Goal: Task Accomplishment & Management: Manage account settings

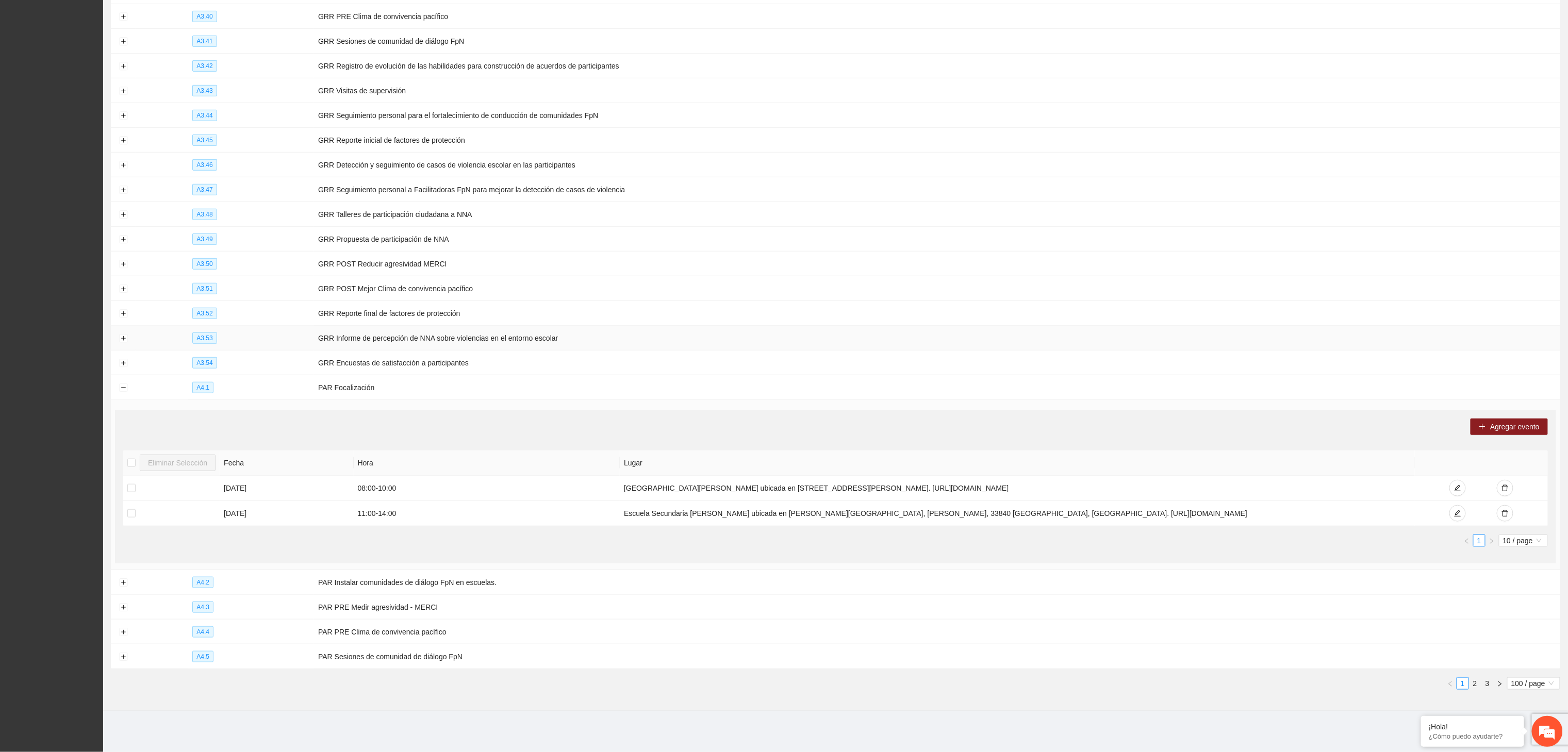
scroll to position [3080, 0]
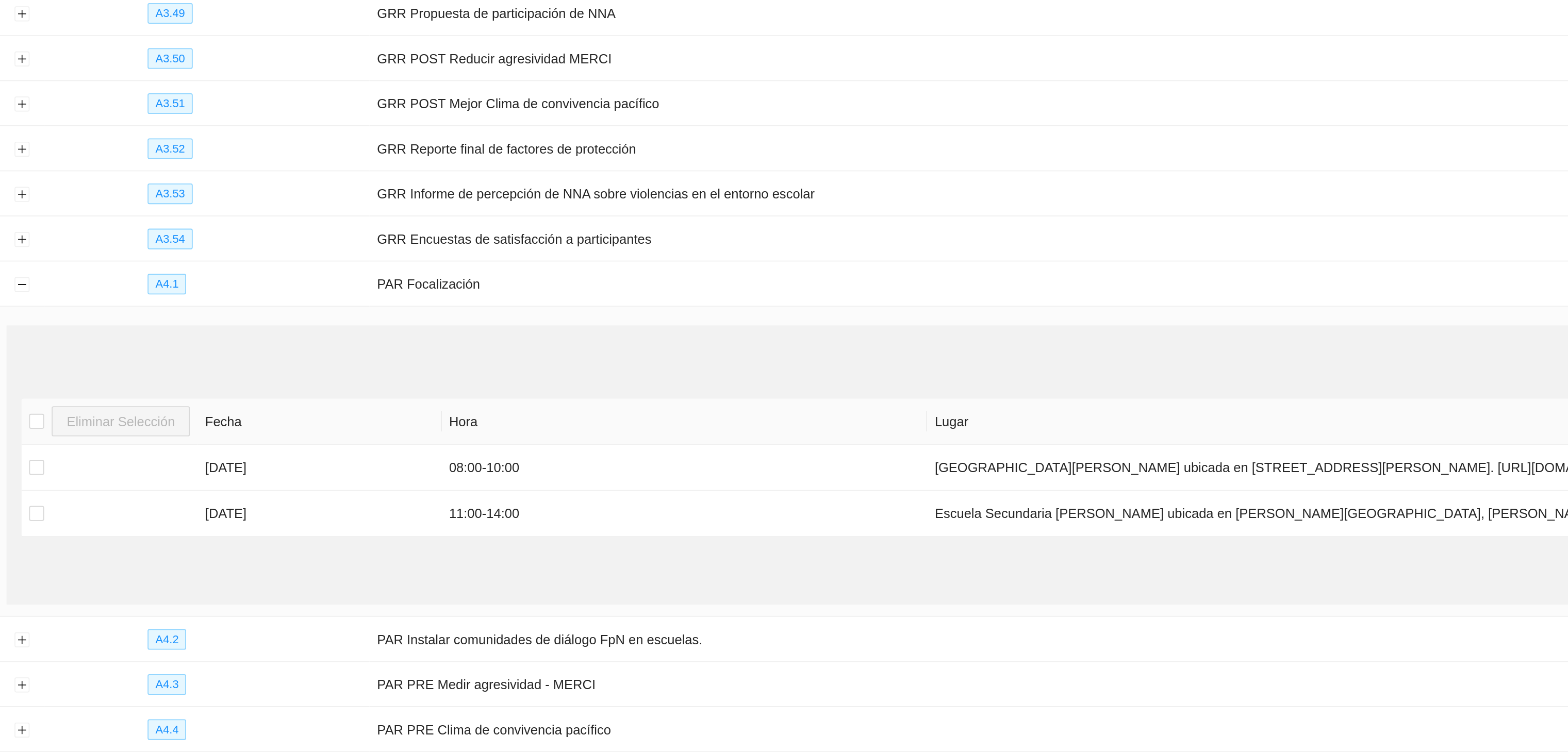
click at [374, 426] on div "Agregar evento" at bounding box center [835, 426] width 1424 height 16
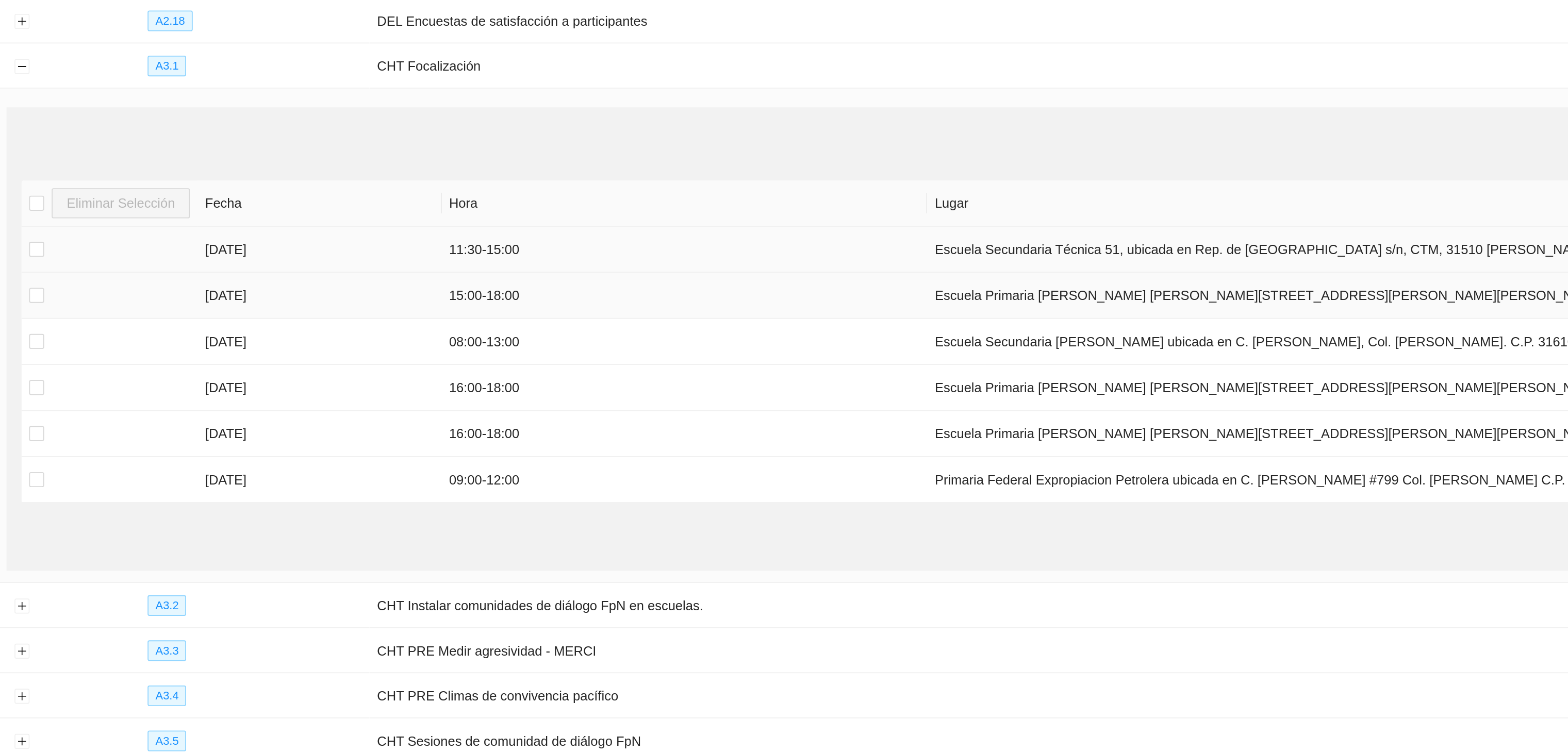
scroll to position [1383, 0]
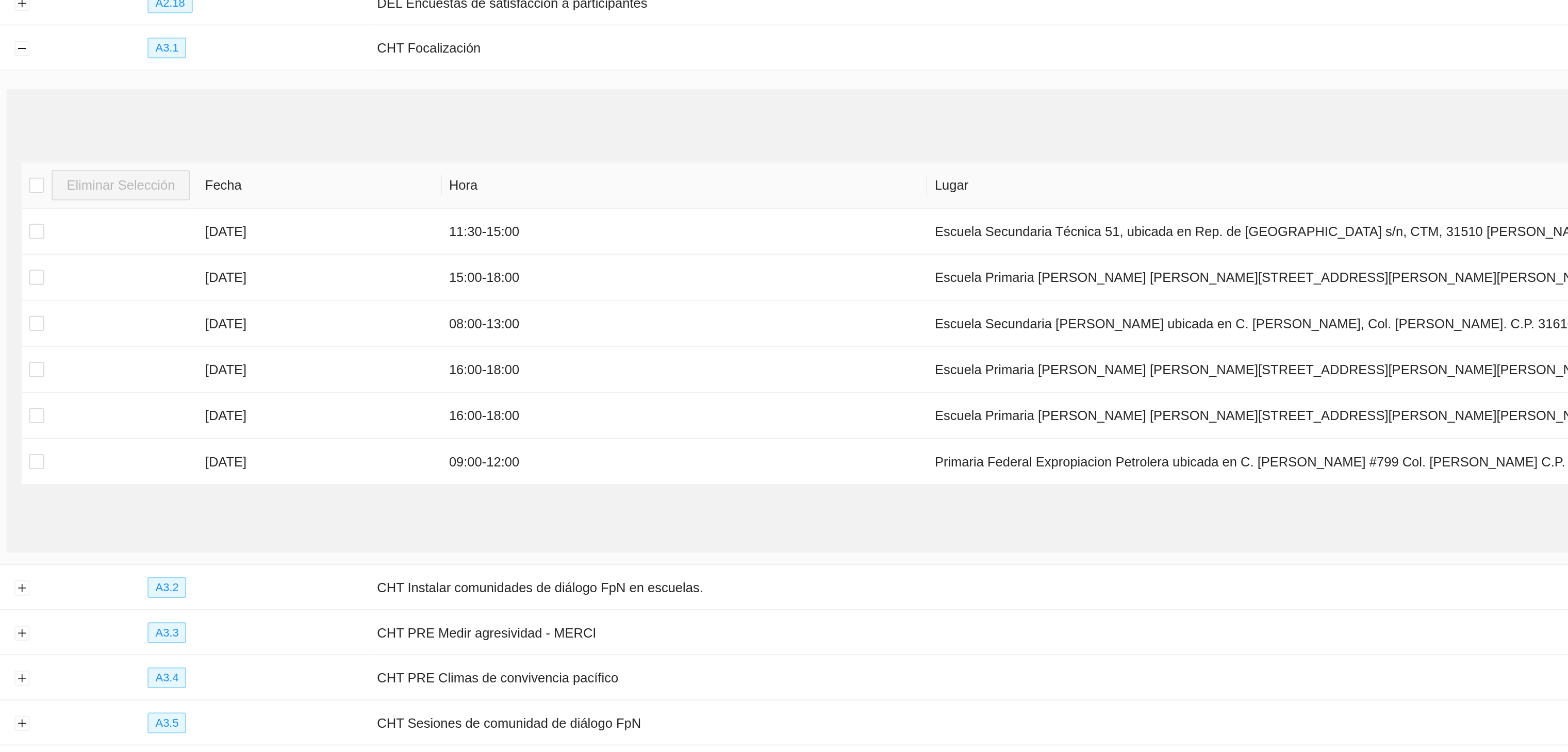
scroll to position [575, 0]
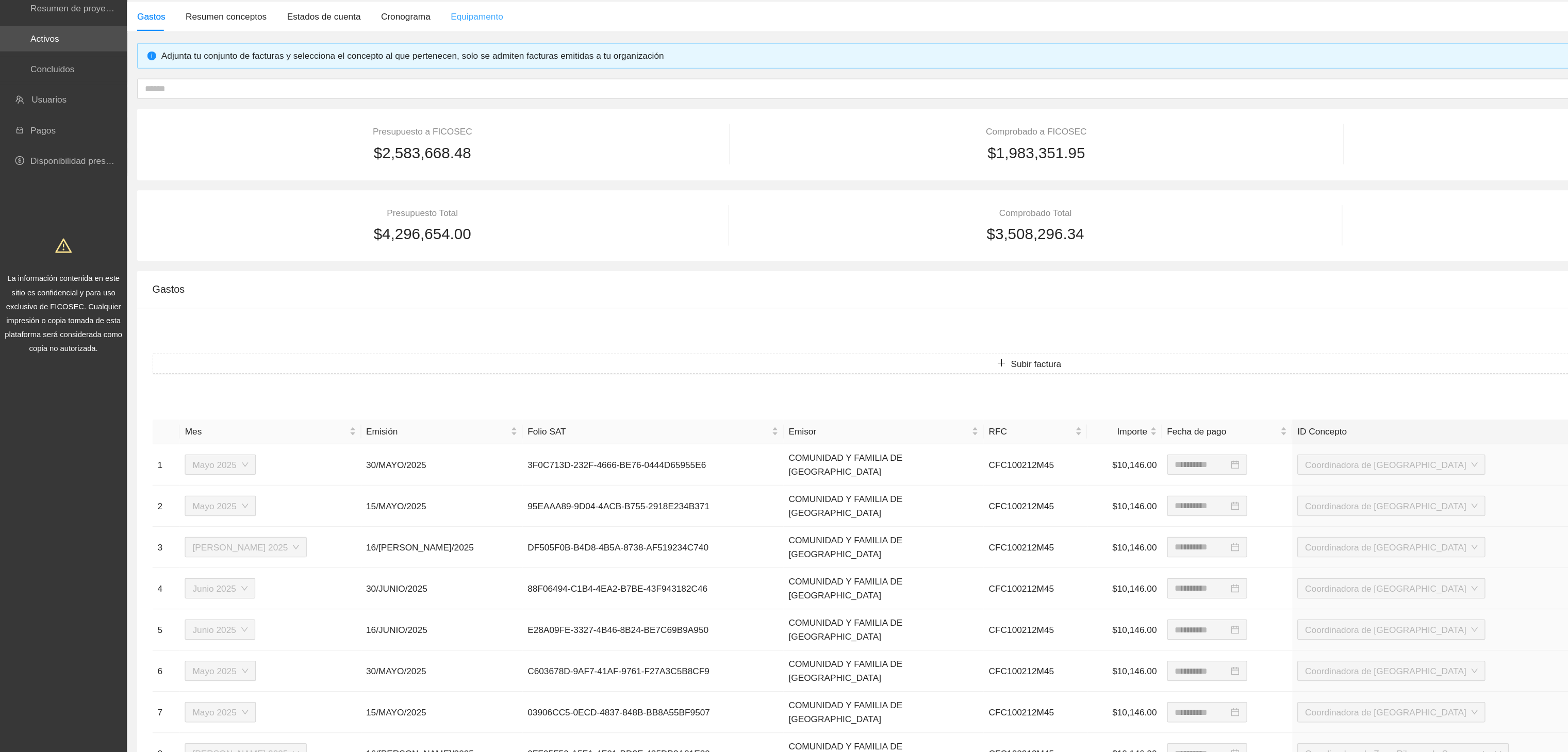
scroll to position [80, 0]
click at [603, 11] on div "Gastos Resumen conceptos Estados de cuenta Cronograma Equipamento" at bounding box center [835, 12] width 1464 height 23
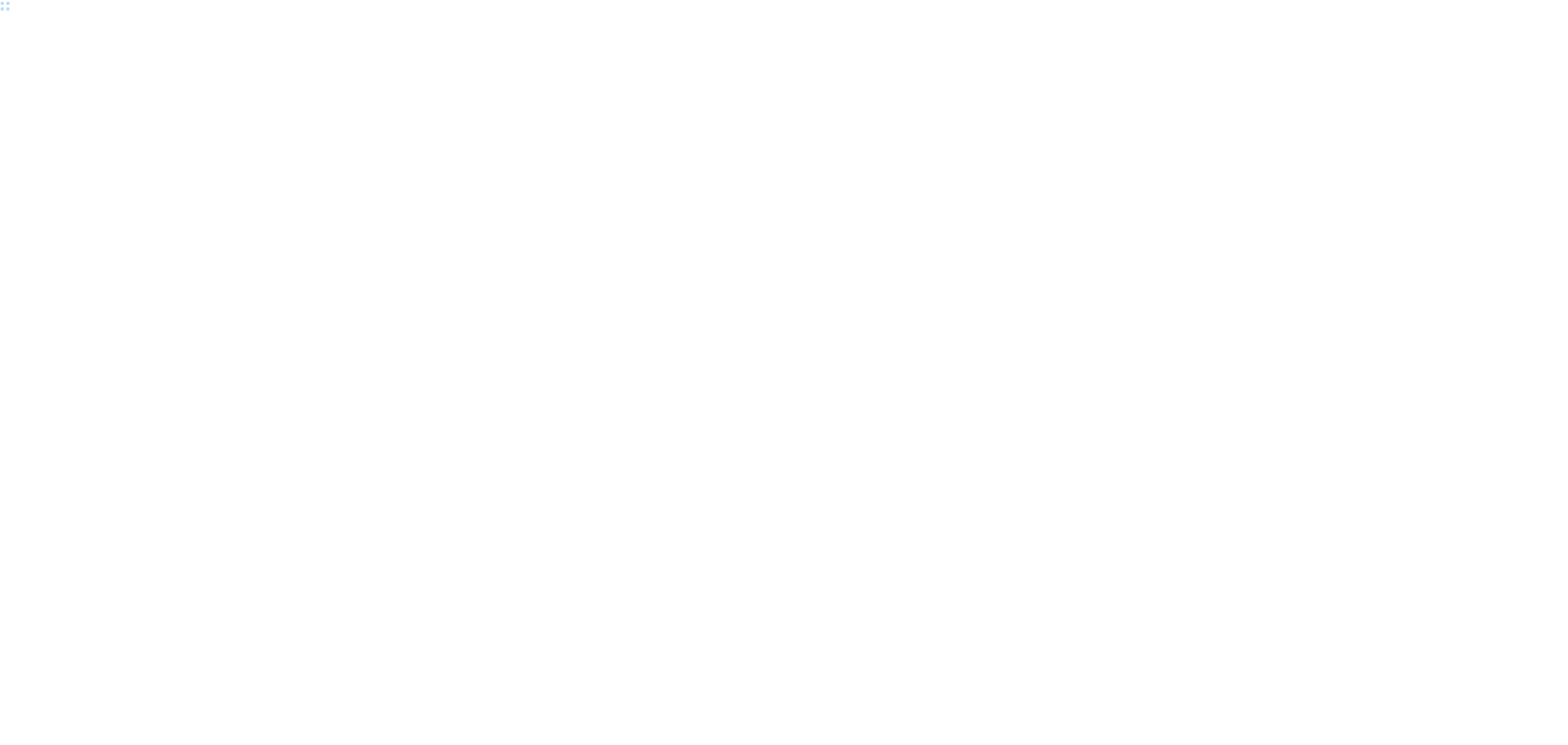
click at [55, 105] on html at bounding box center [784, 372] width 1568 height 745
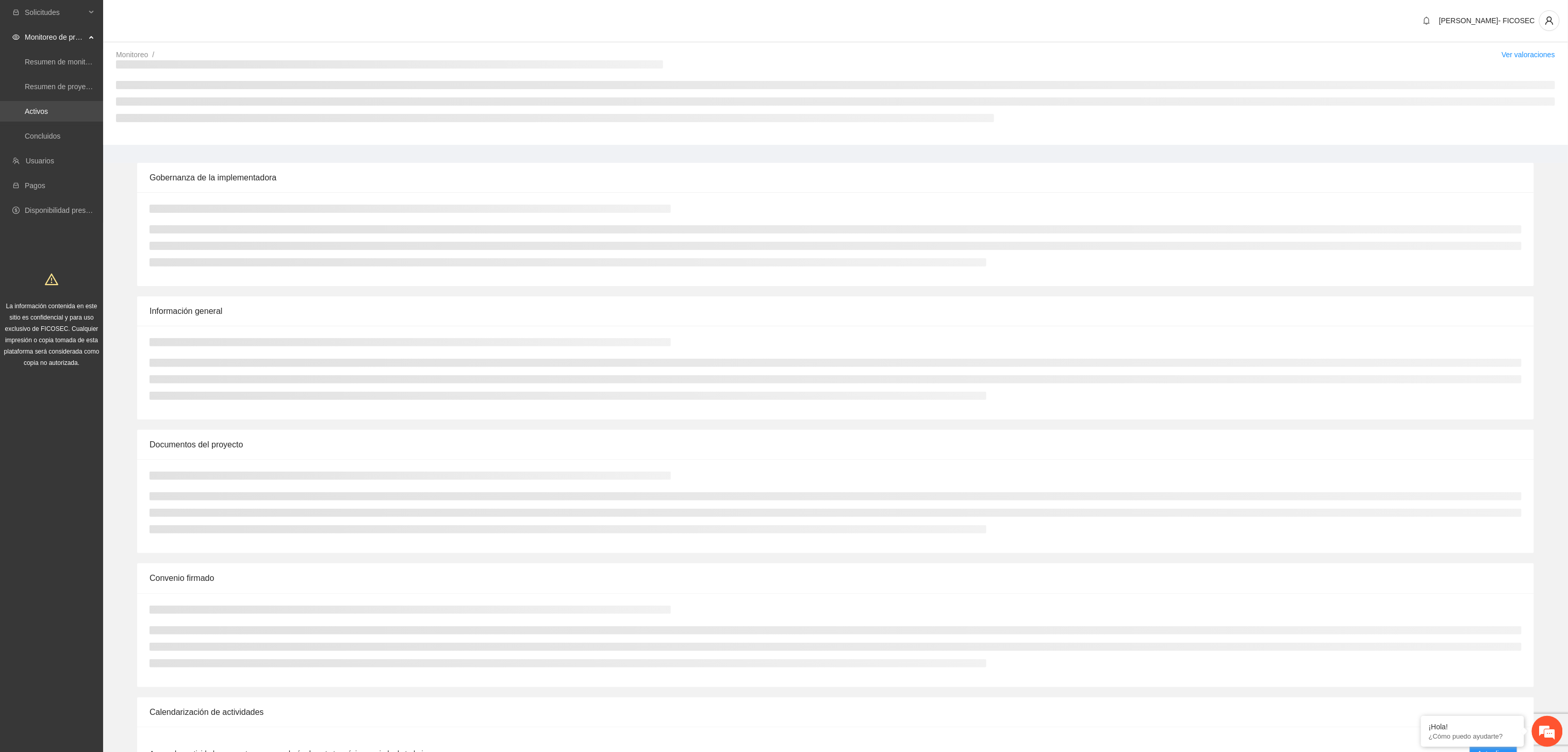
click at [43, 109] on link "Activos" at bounding box center [36, 111] width 23 height 9
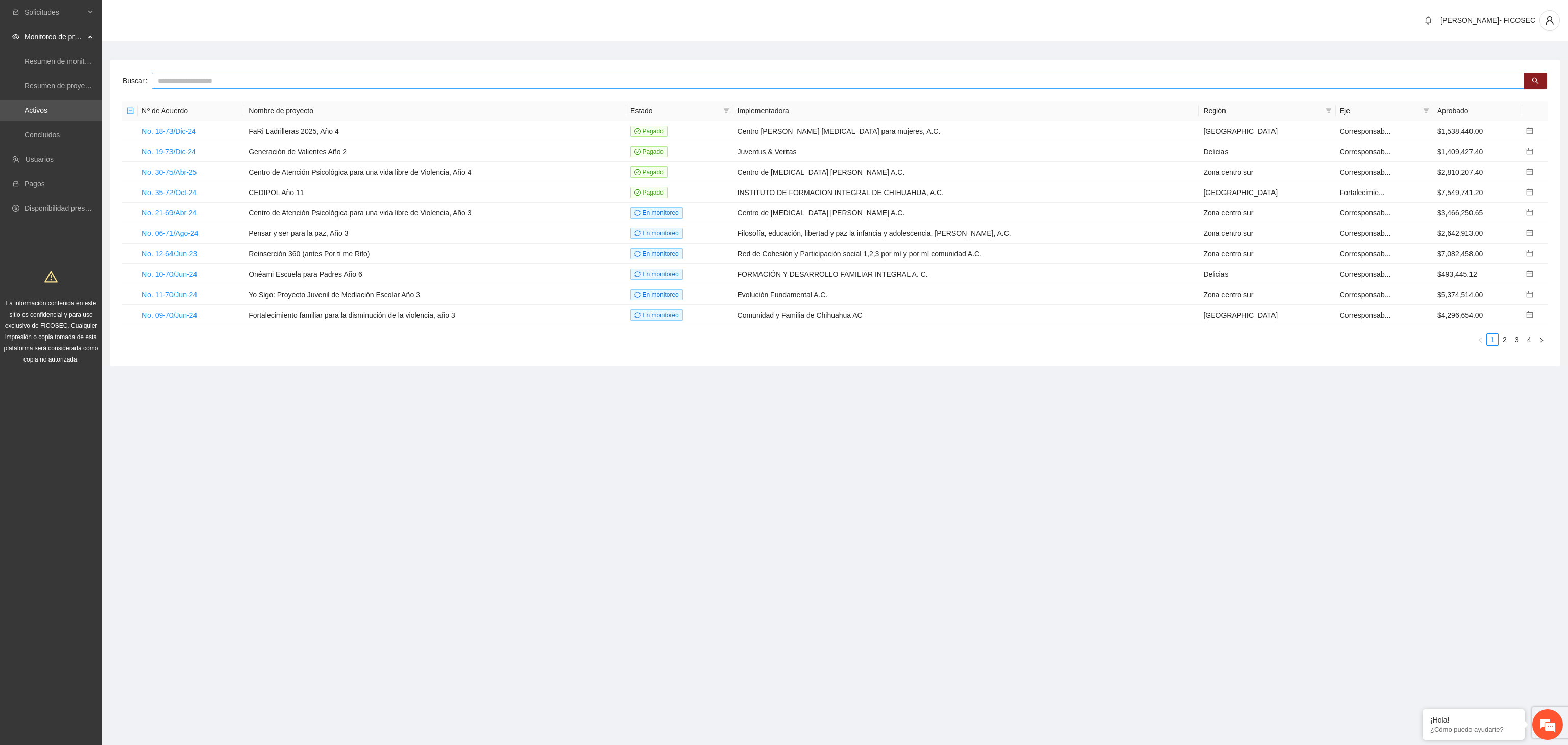
click at [187, 79] on input "text" at bounding box center [838, 80] width 1372 height 16
type input "******"
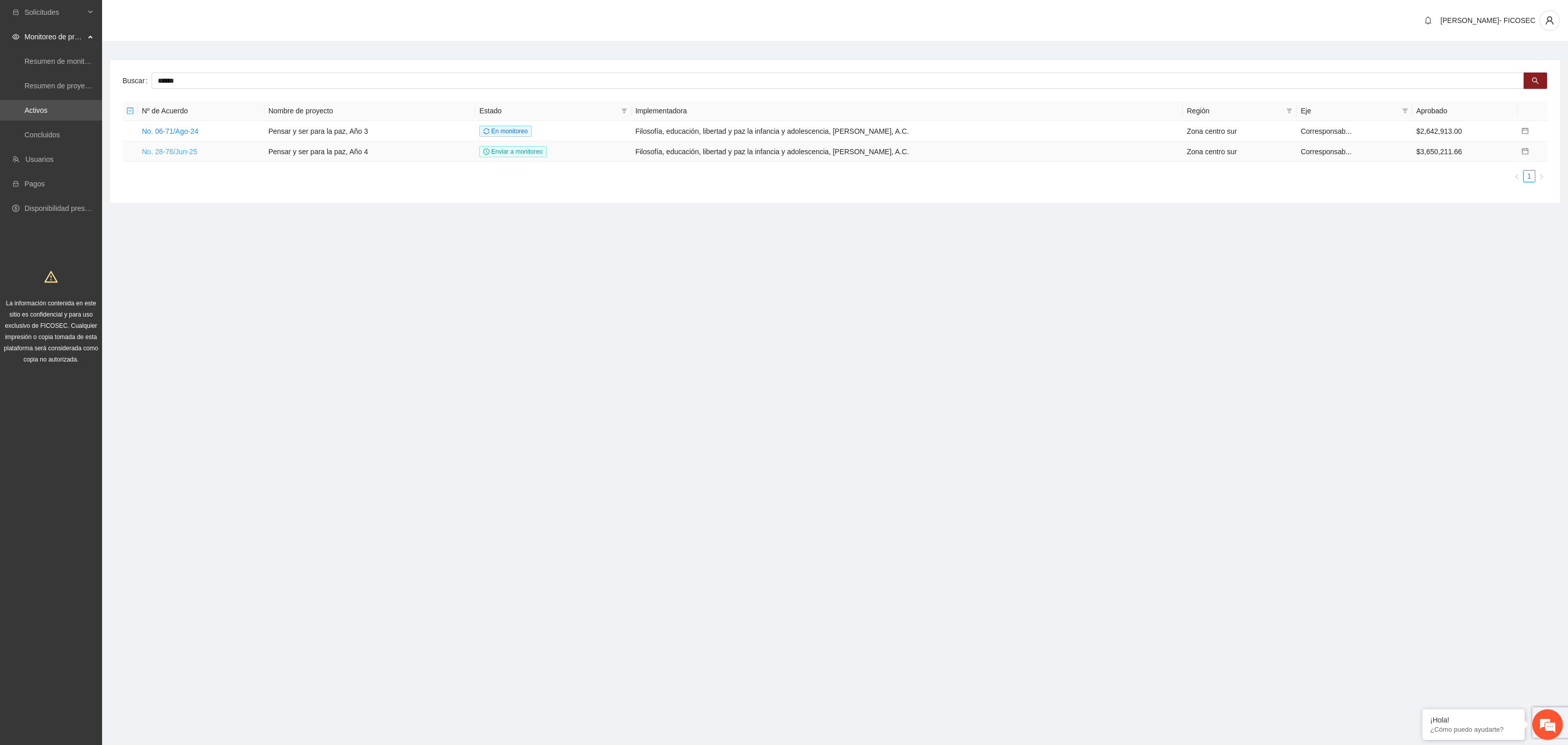
click at [151, 151] on link "No. 28-76/Jun-25" at bounding box center [170, 152] width 55 height 8
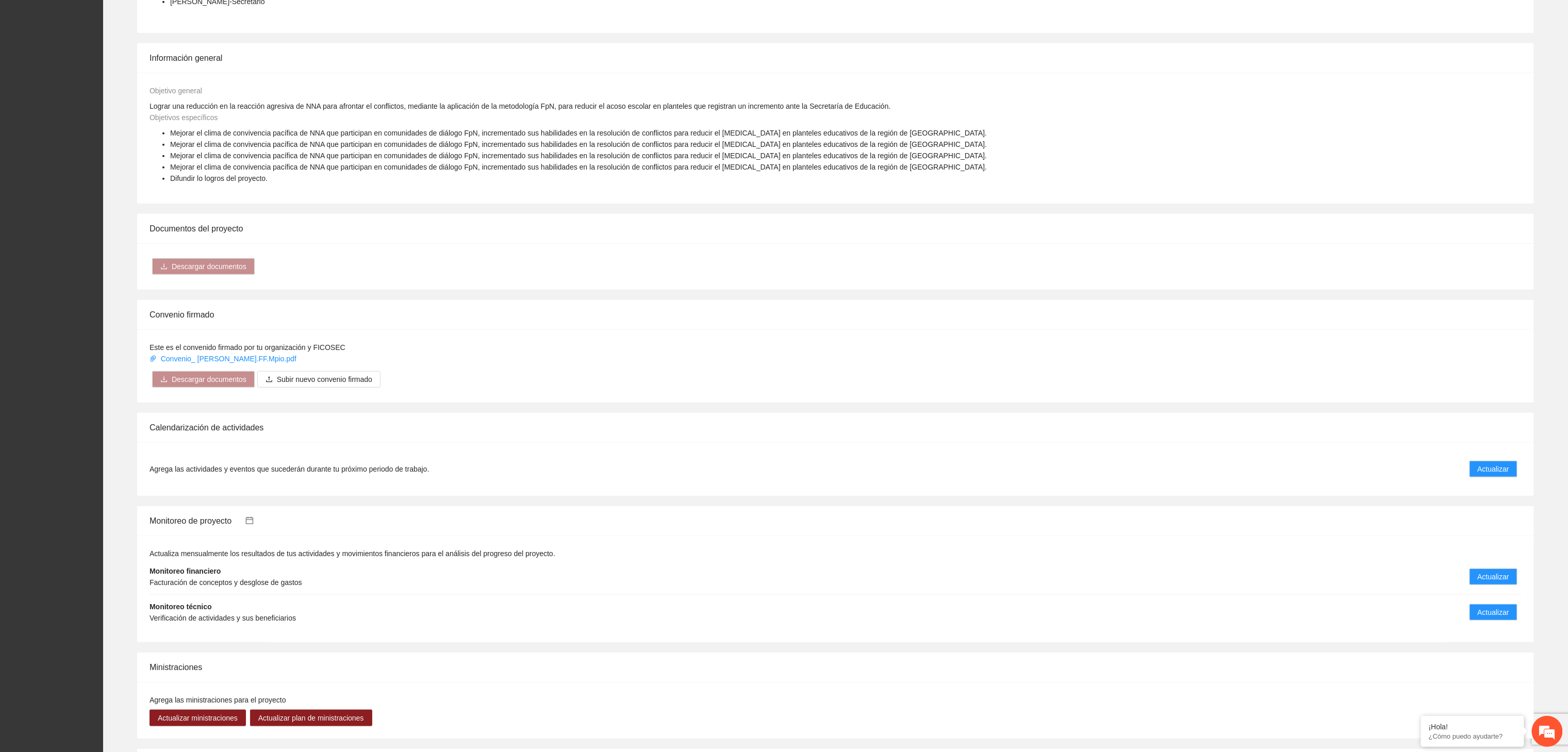
scroll to position [412, 0]
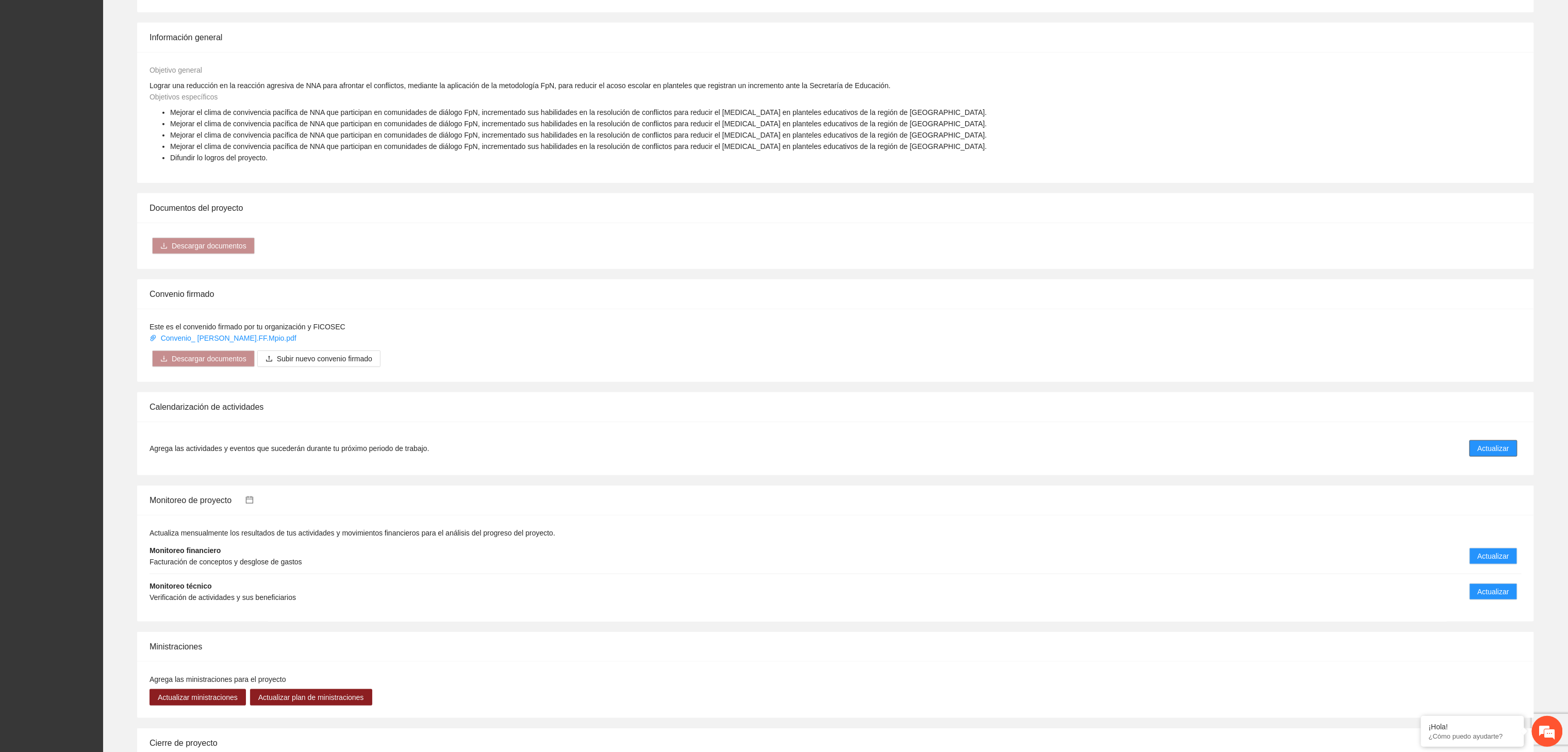
drag, startPoint x: 1482, startPoint y: 448, endPoint x: 1474, endPoint y: 448, distance: 8.0
click at [1472, 447] on button "Actualizar" at bounding box center [1493, 448] width 48 height 16
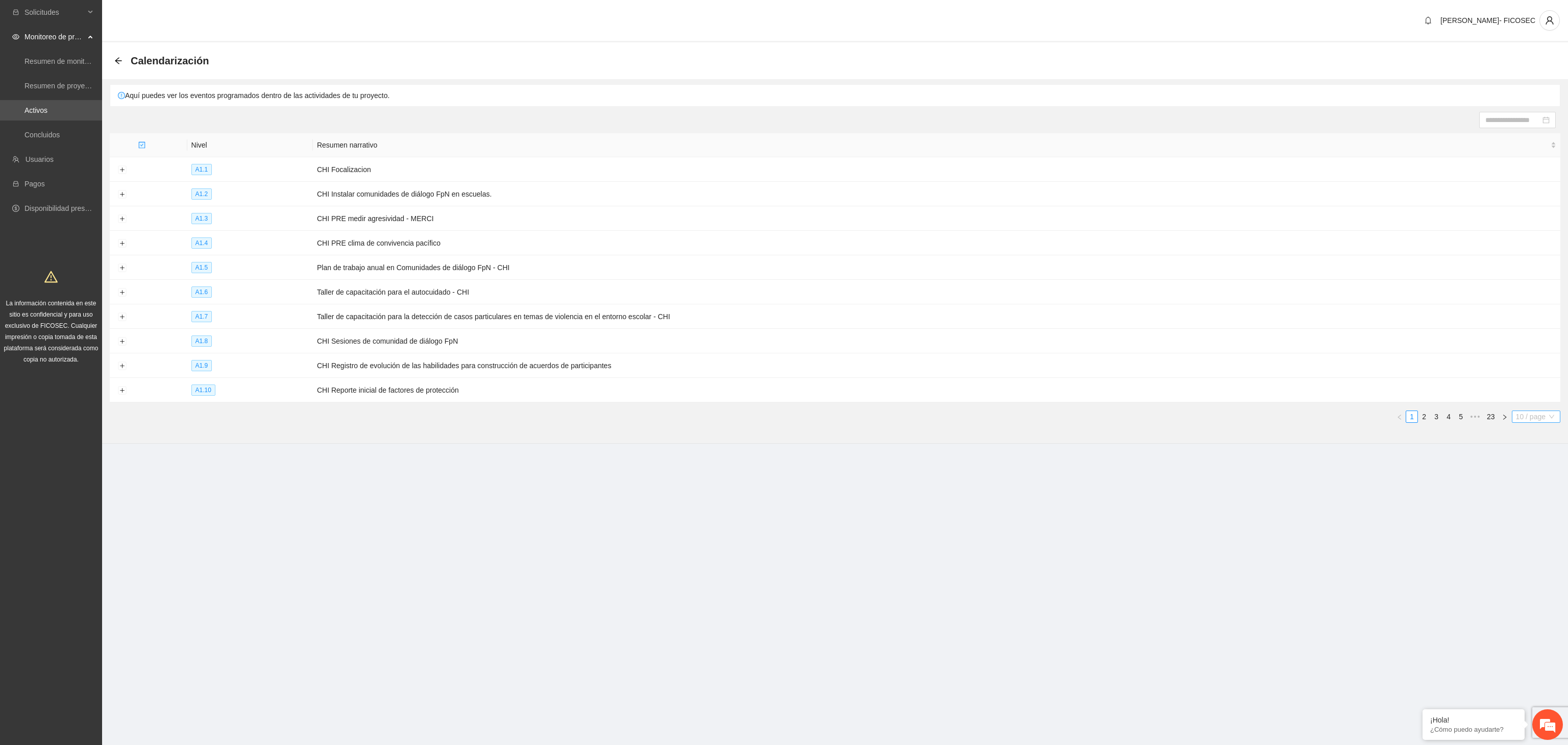
click at [1534, 422] on span "10 / page" at bounding box center [1536, 416] width 40 height 11
click at [1540, 490] on div "100 / page" at bounding box center [1536, 484] width 37 height 11
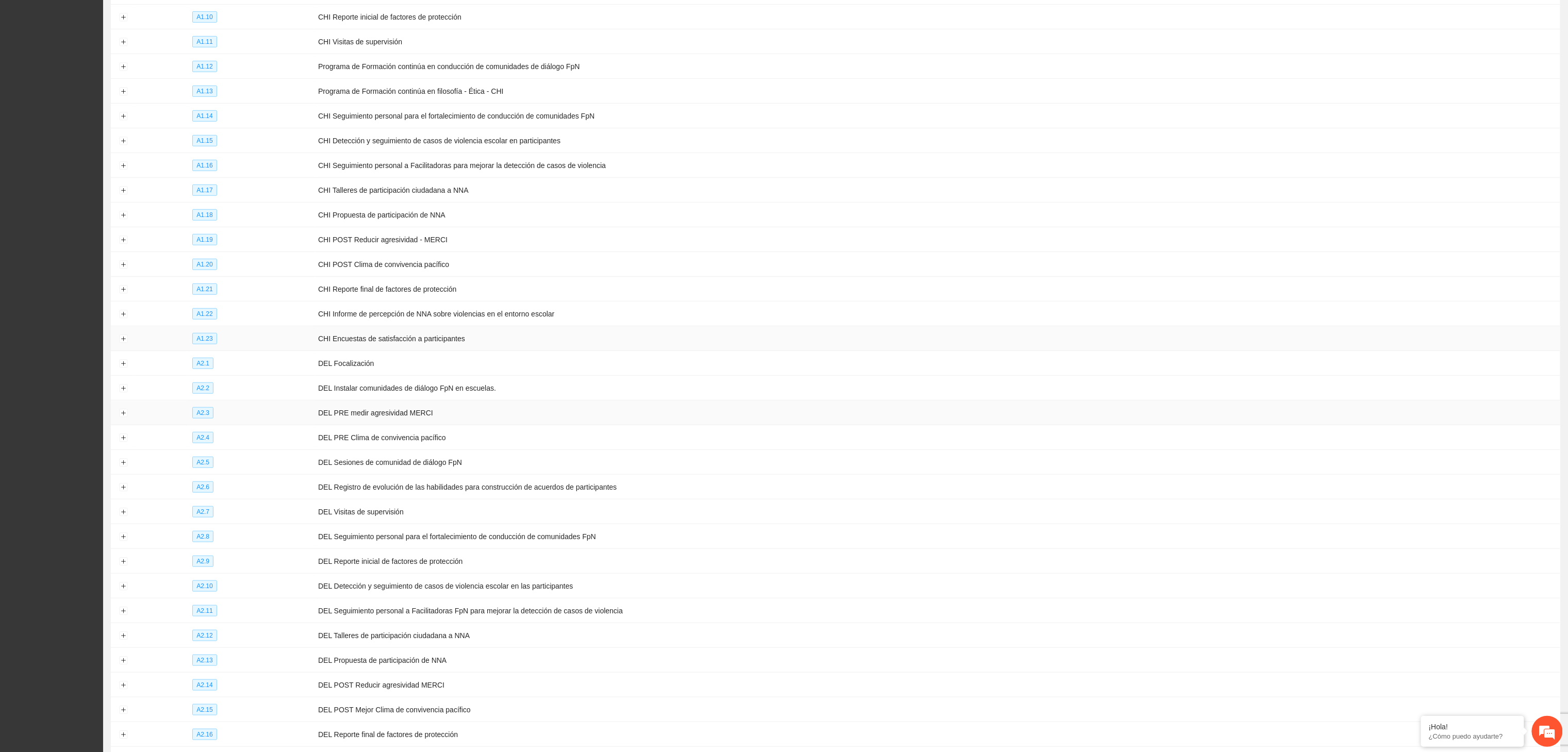
scroll to position [412, 0]
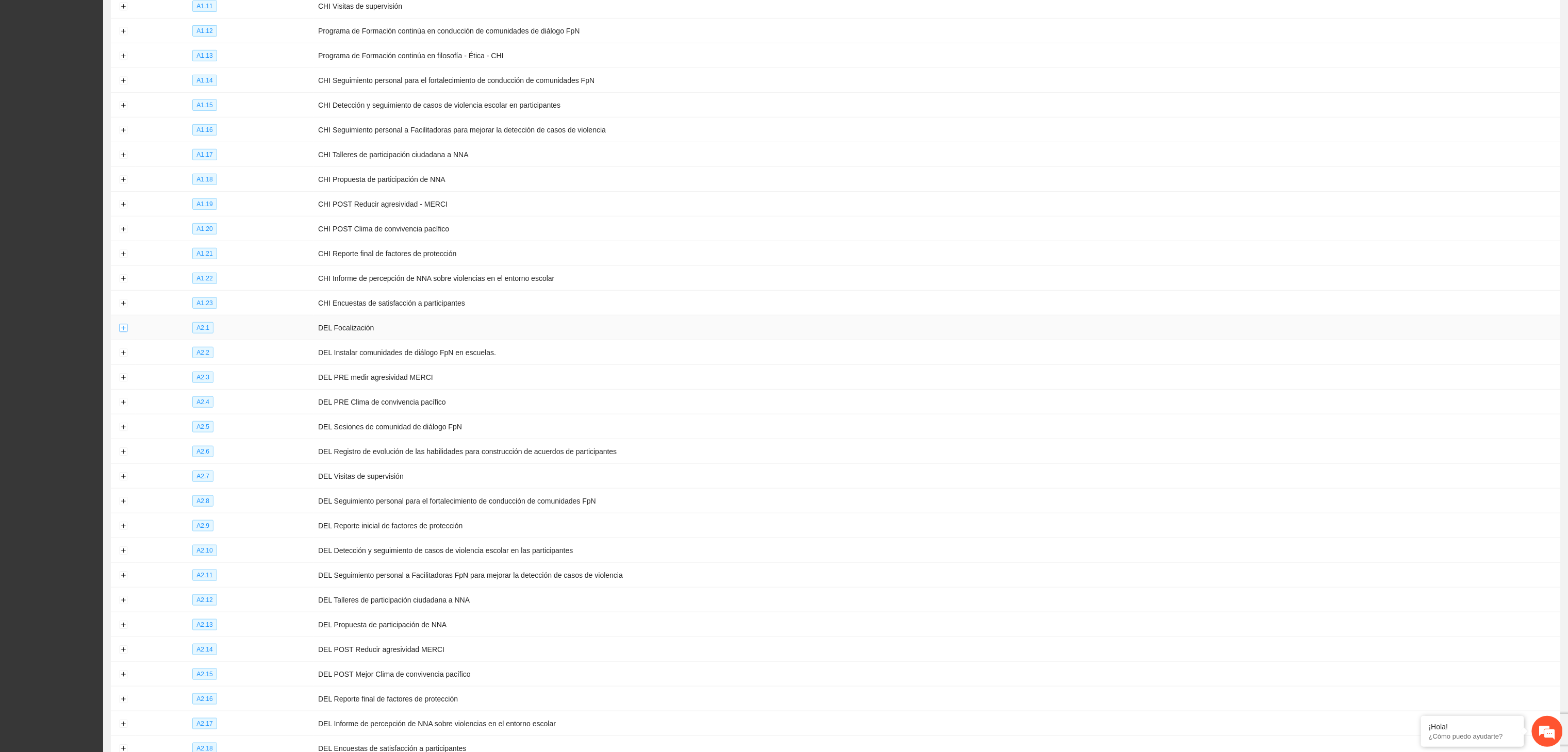
click at [124, 332] on button "Expand row" at bounding box center [124, 328] width 9 height 9
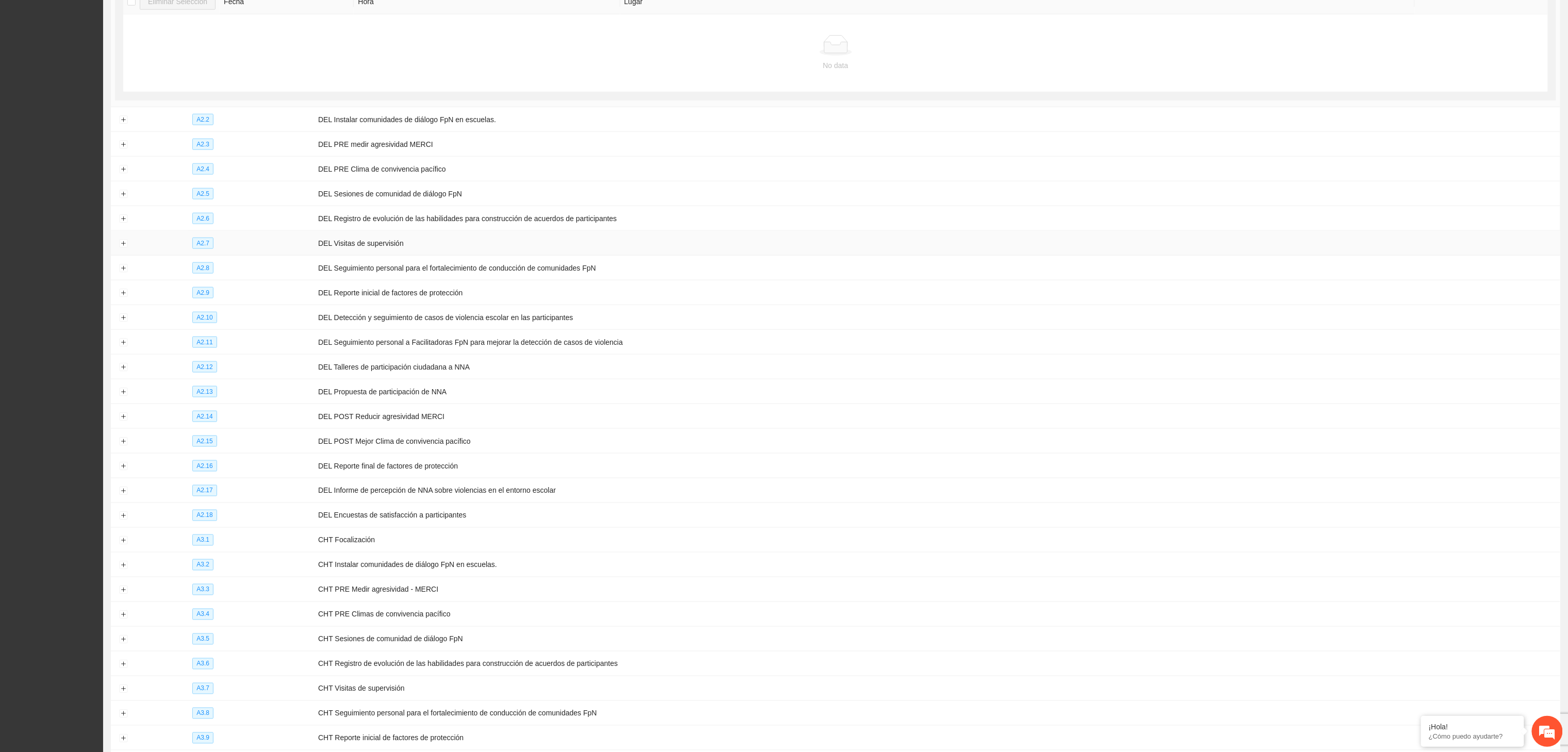
scroll to position [927, 0]
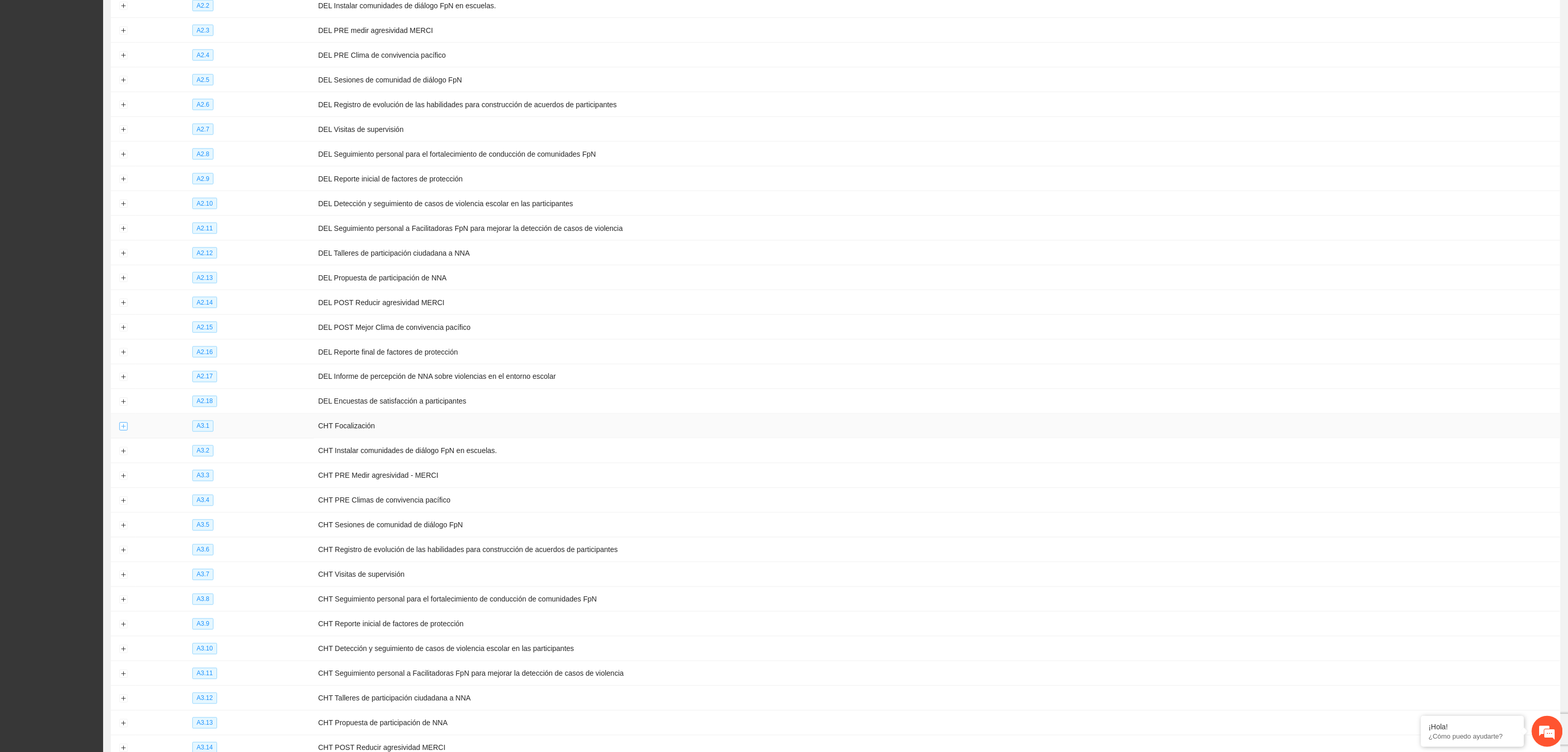
click at [124, 431] on button "Expand row" at bounding box center [124, 427] width 9 height 9
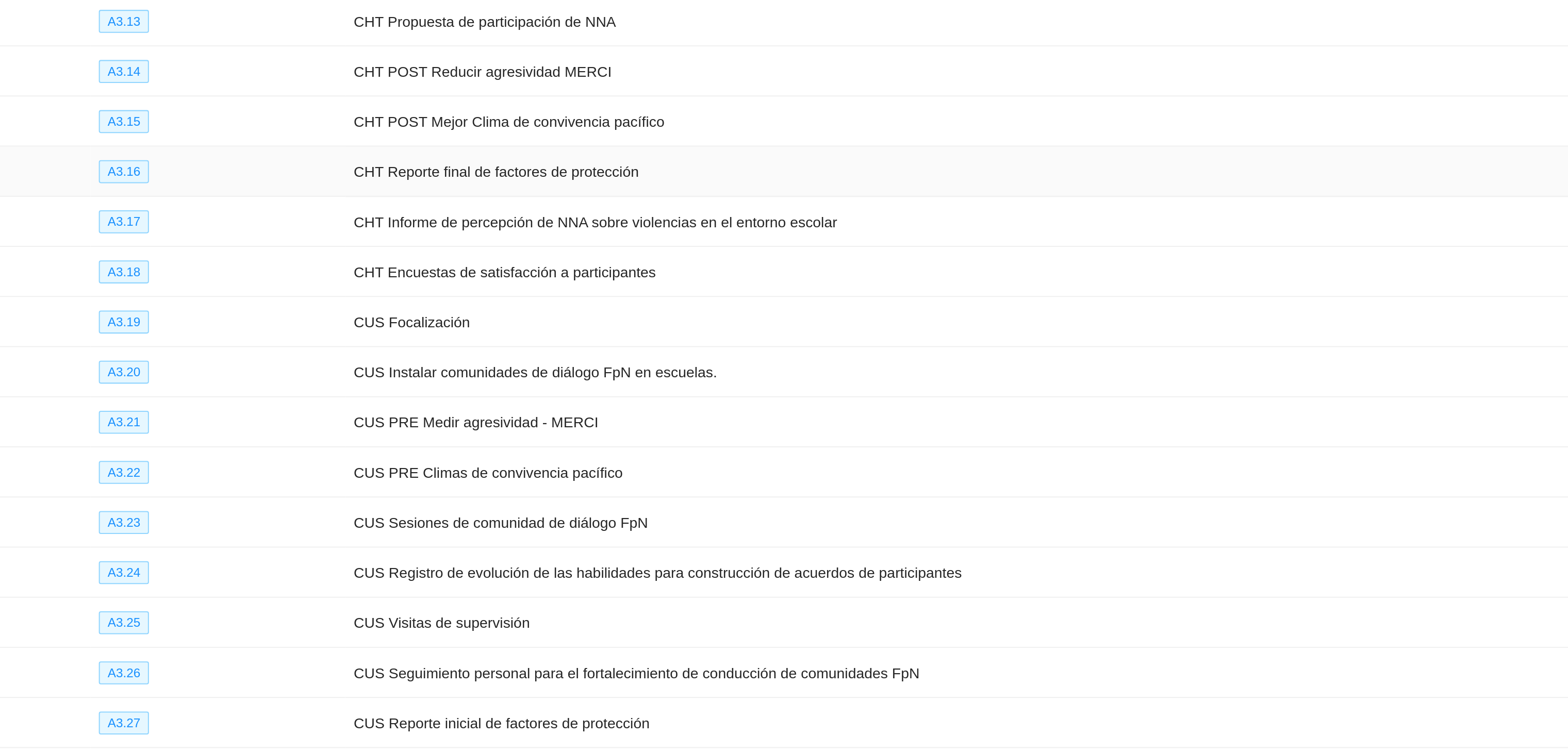
scroll to position [1642, 0]
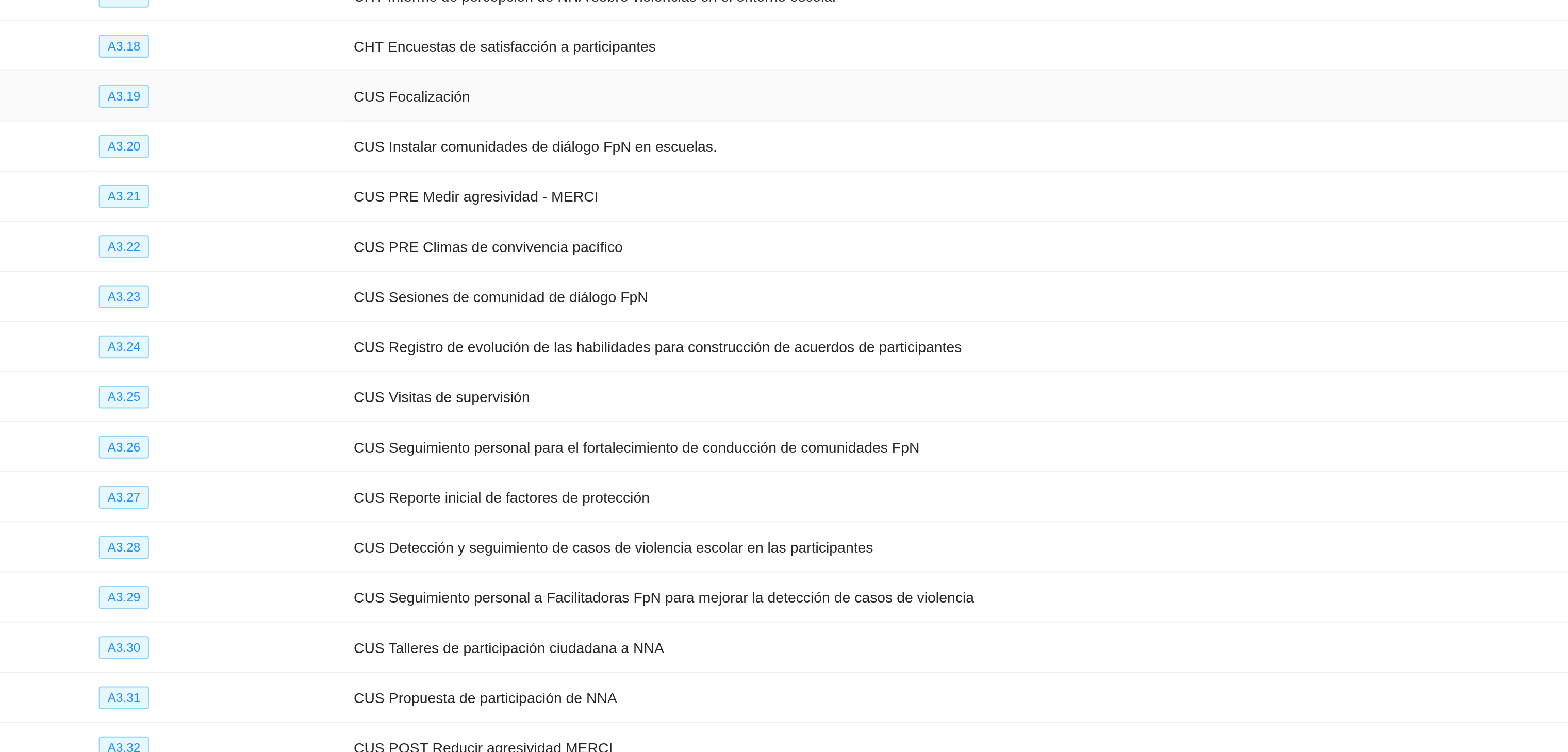
drag, startPoint x: 160, startPoint y: 455, endPoint x: 206, endPoint y: 468, distance: 47.8
click at [169, 440] on td at bounding box center [162, 427] width 53 height 25
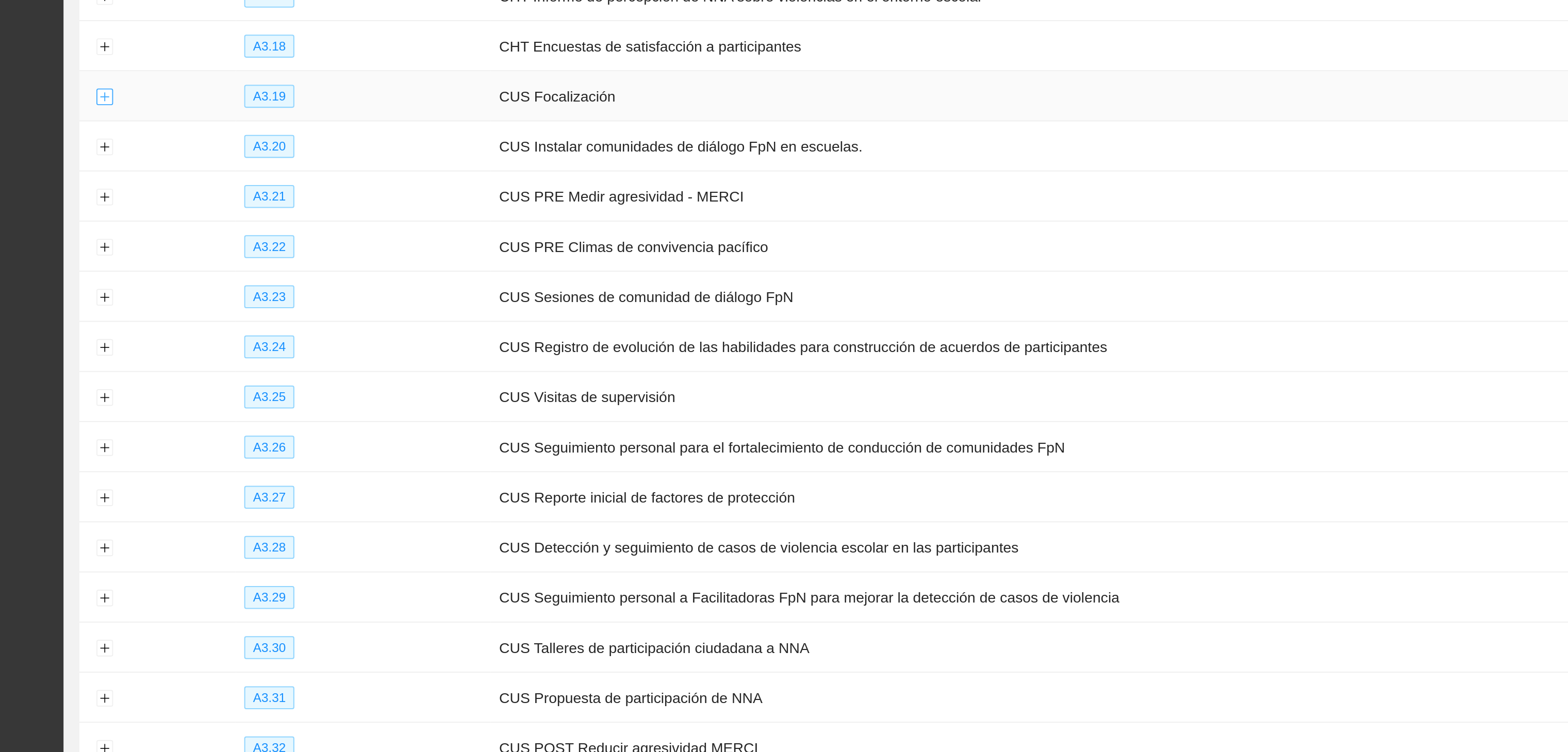
click at [120, 432] on button "Expand row" at bounding box center [124, 428] width 9 height 9
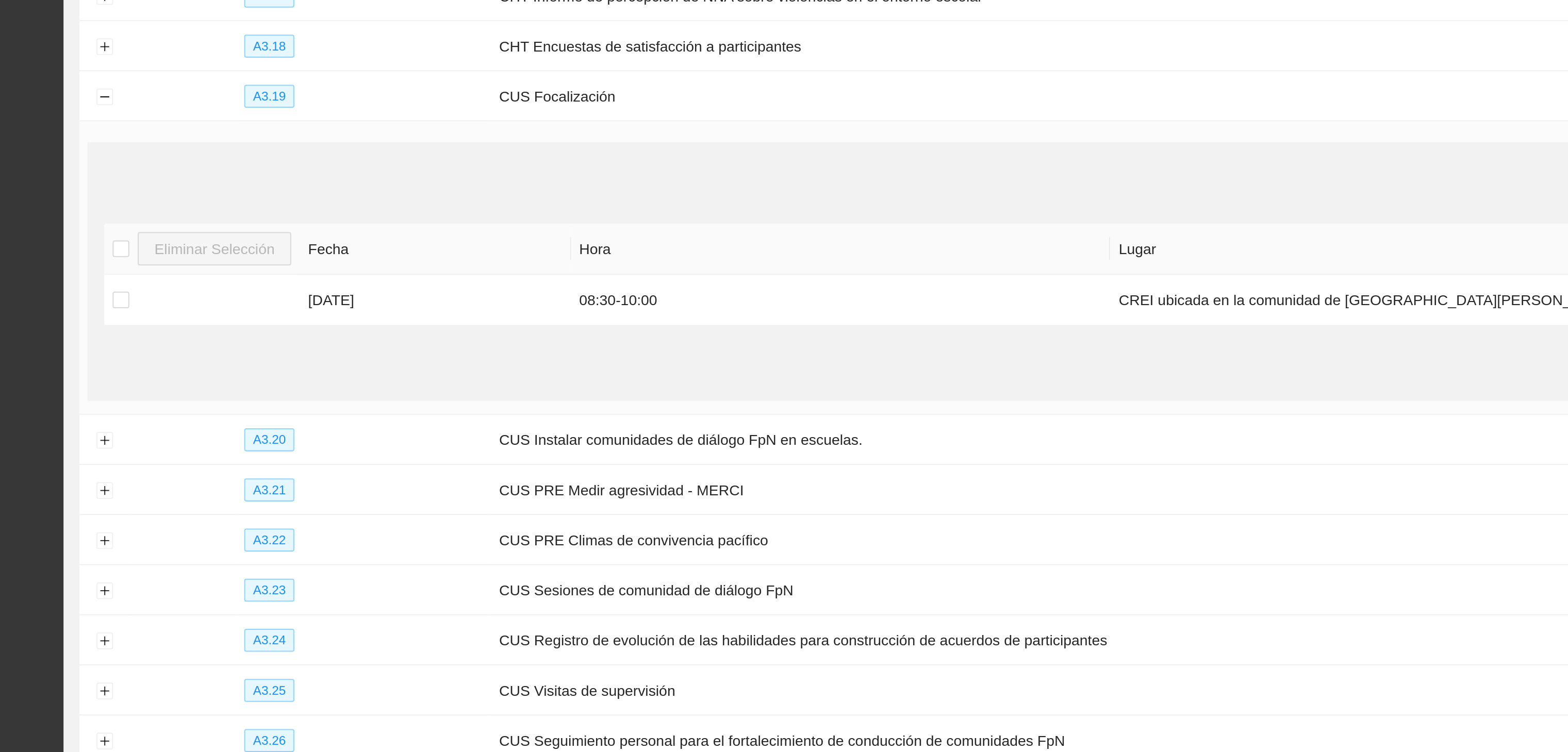
click at [241, 475] on div "Agregar evento" at bounding box center [835, 467] width 1424 height 16
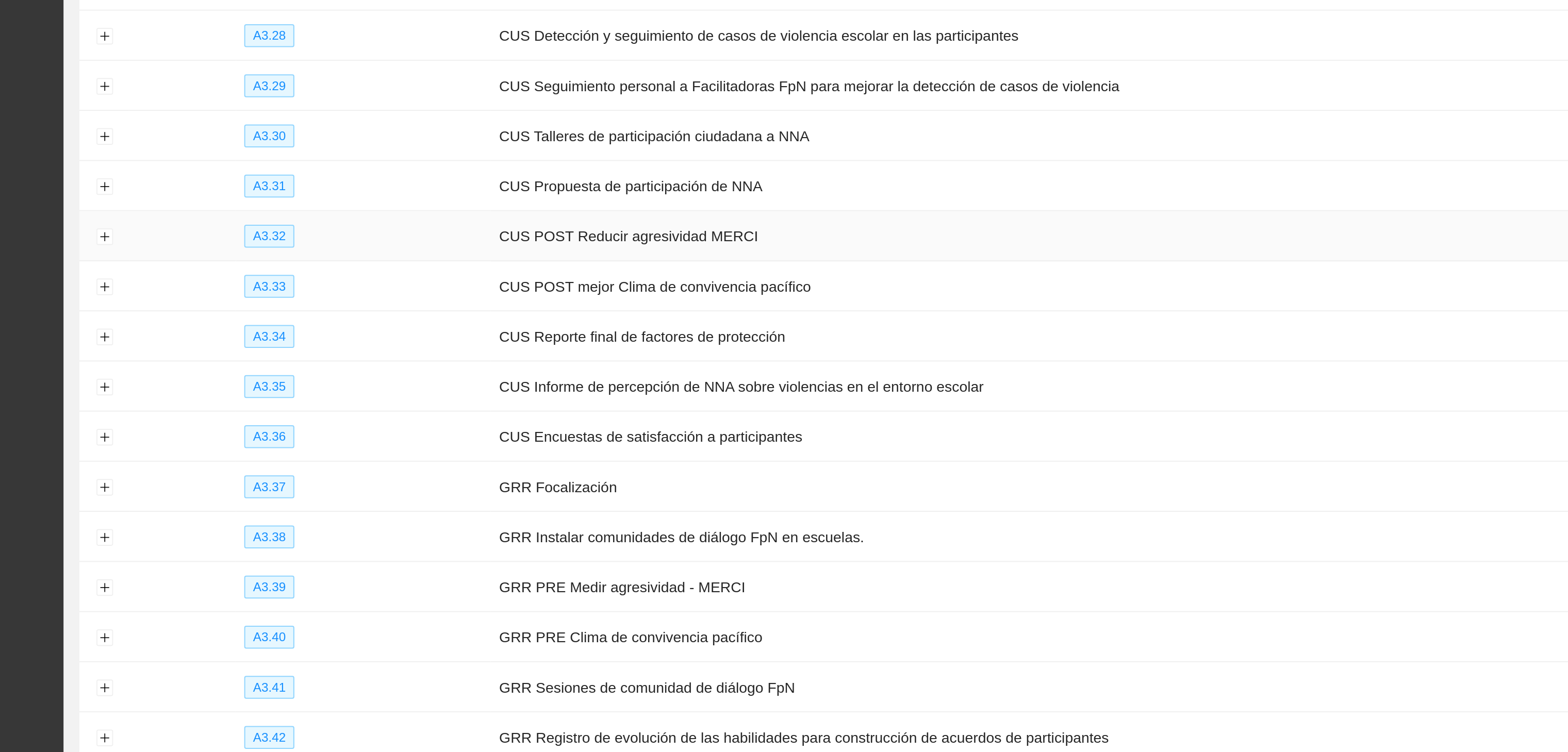
scroll to position [2100, 0]
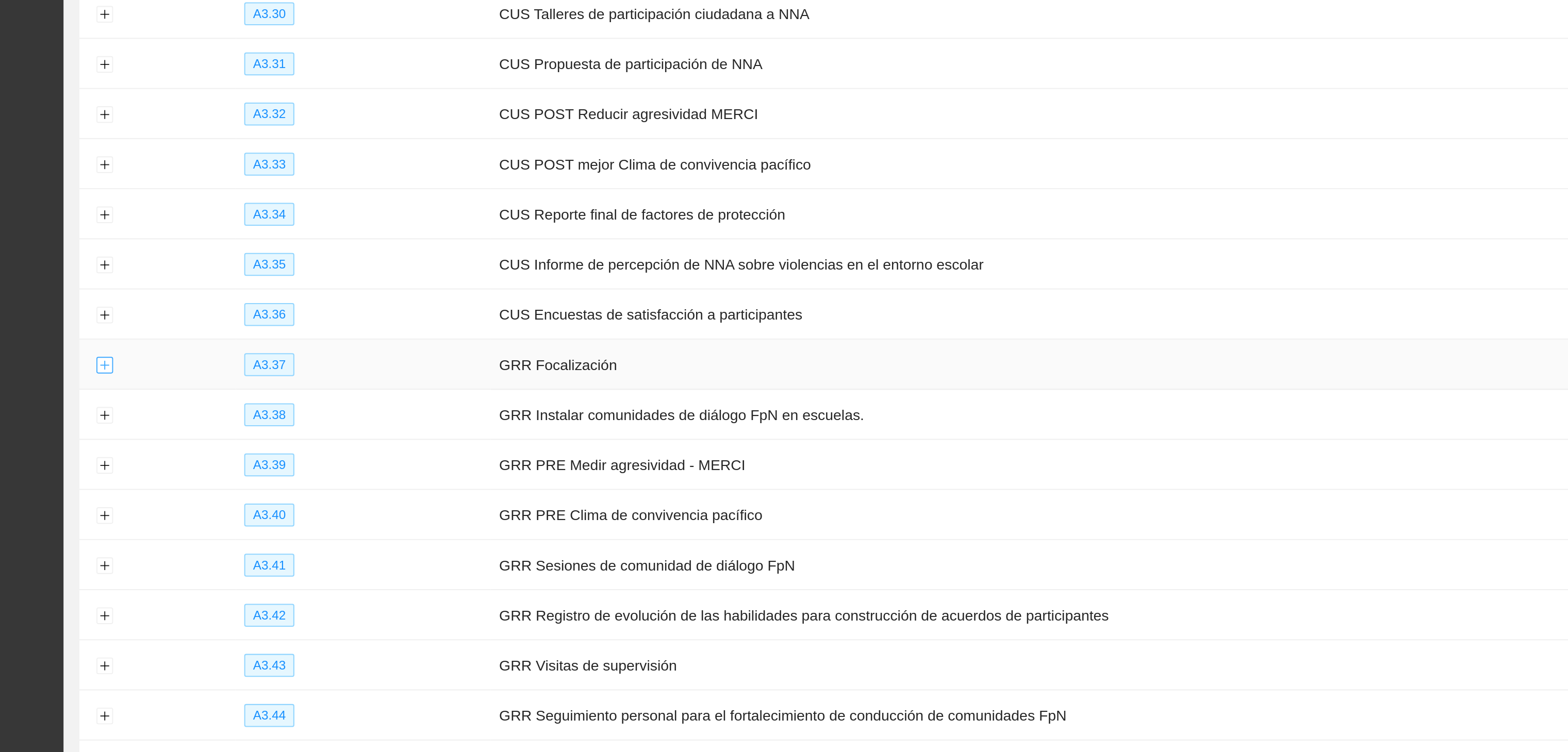
drag, startPoint x: 130, startPoint y: 600, endPoint x: 123, endPoint y: 596, distance: 8.1
click at [130, 572] on td at bounding box center [123, 560] width 25 height 25
drag, startPoint x: 120, startPoint y: 594, endPoint x: 121, endPoint y: 584, distance: 10.0
click at [120, 565] on button "Expand row" at bounding box center [124, 561] width 9 height 9
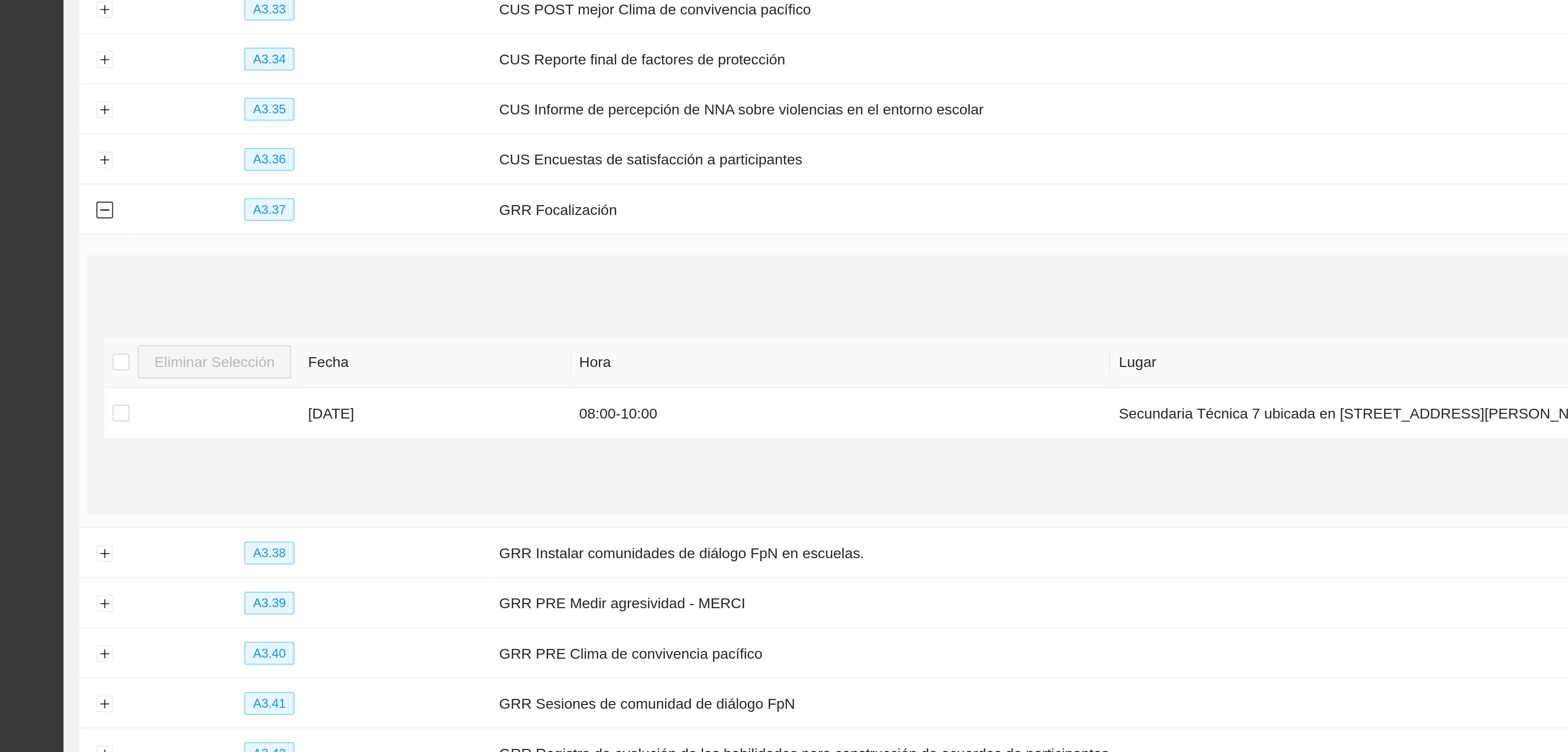
scroll to position [2201, 0]
